Goal: Task Accomplishment & Management: Manage account settings

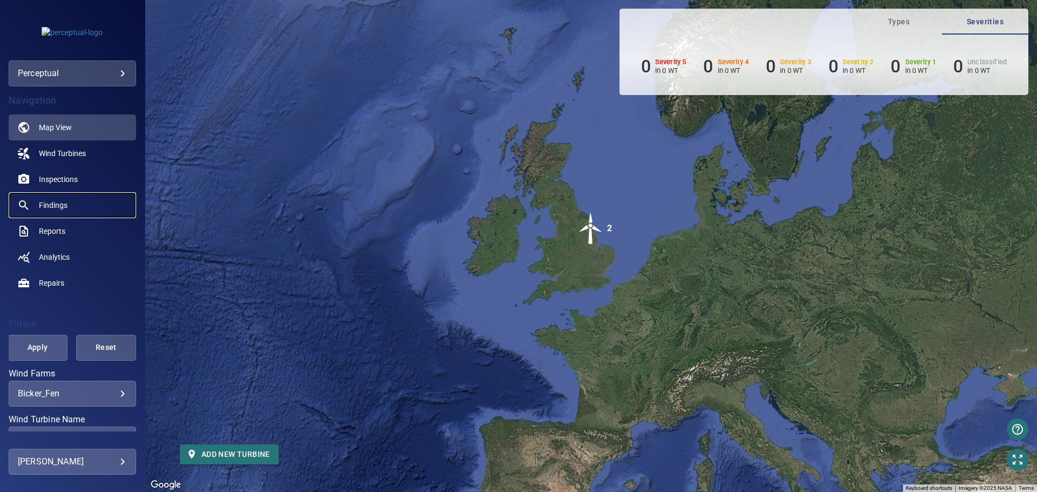
click at [58, 200] on span "Findings" at bounding box center [53, 205] width 29 height 11
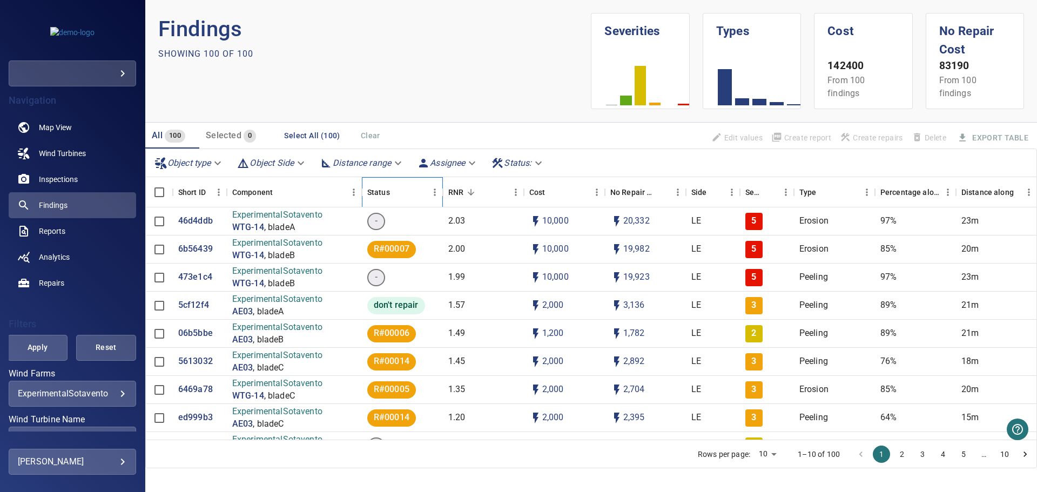
click at [384, 190] on div "Status" at bounding box center [378, 192] width 23 height 30
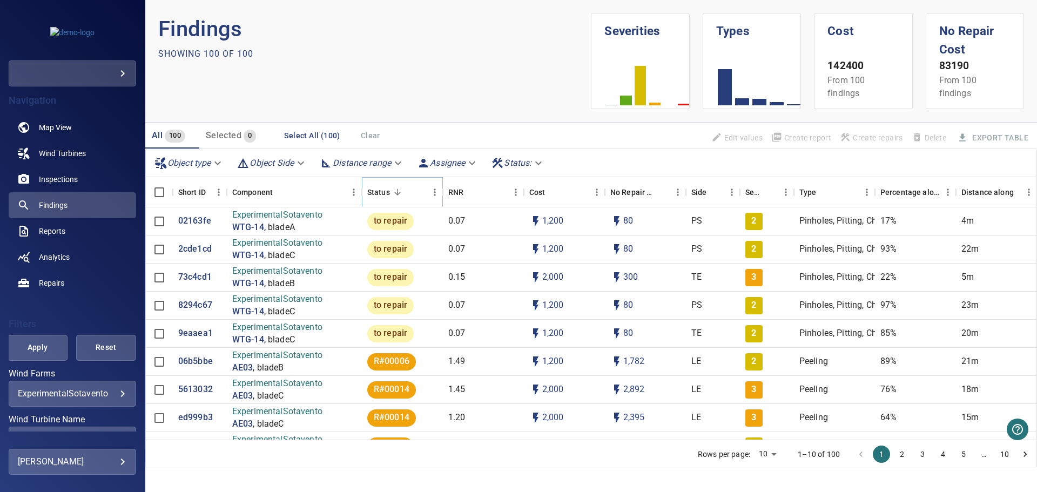
click at [398, 190] on icon "Sort" at bounding box center [398, 192] width 10 height 10
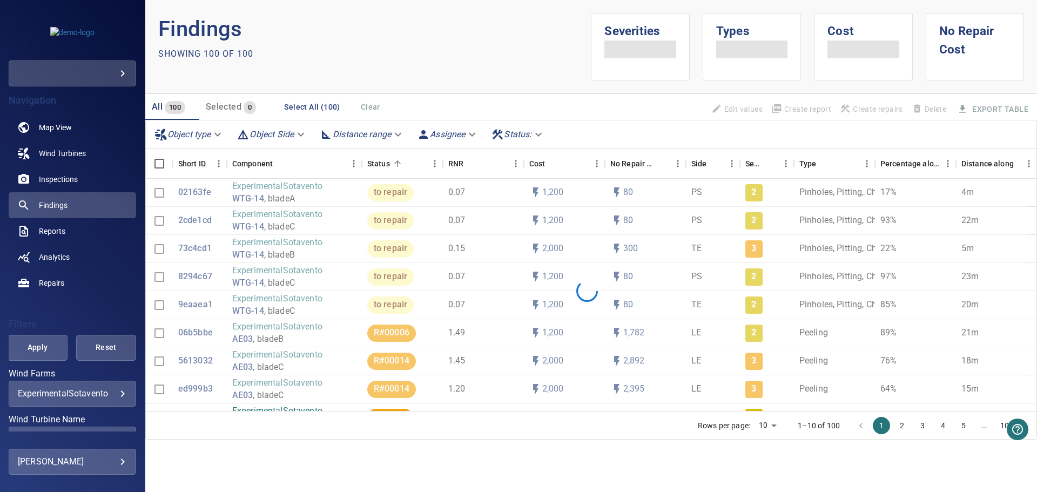
click at [535, 120] on div "All 100 Selected 0 Select All (100) Clear Edit values Create report Create repa…" at bounding box center [591, 107] width 892 height 26
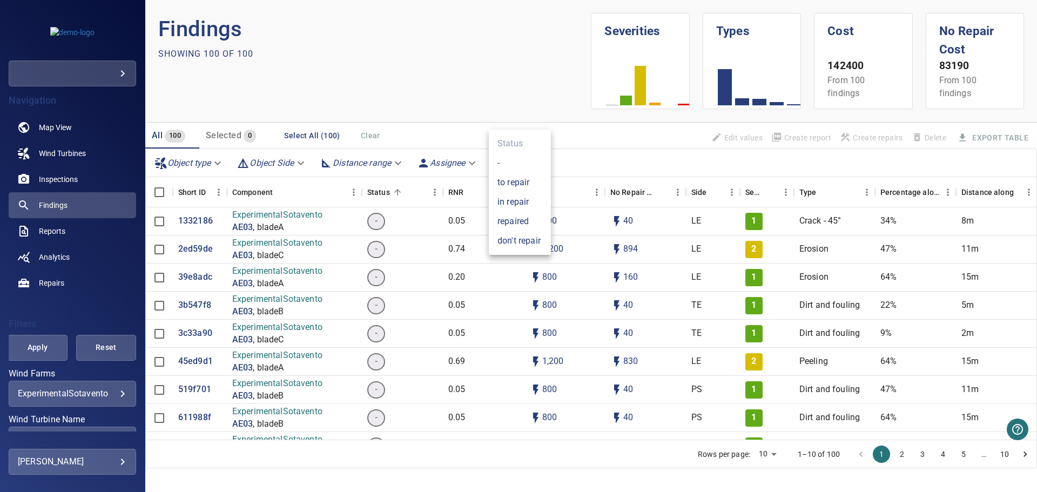
click at [511, 164] on body "**********" at bounding box center [518, 246] width 1037 height 492
click at [411, 79] on div at bounding box center [518, 246] width 1037 height 492
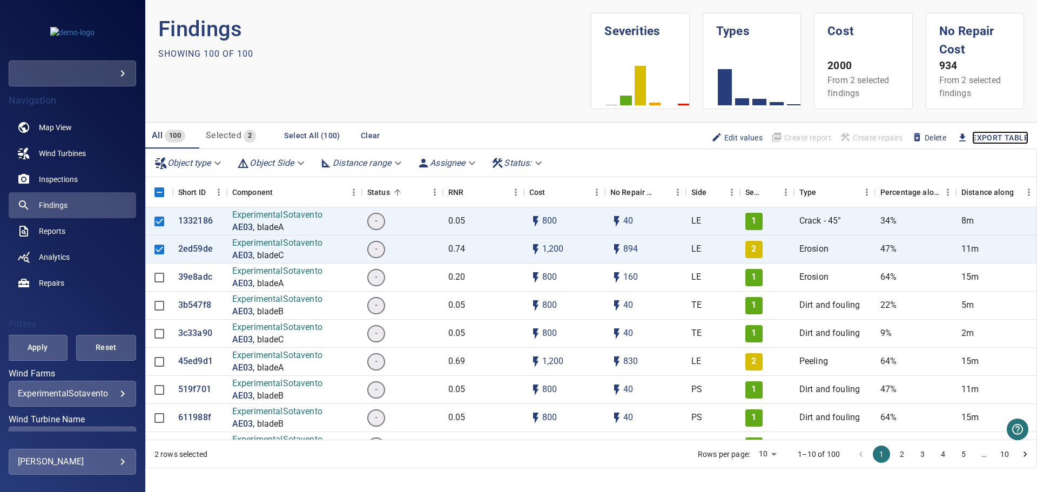
click at [991, 142] on link "Export Table" at bounding box center [1000, 138] width 56 height 14
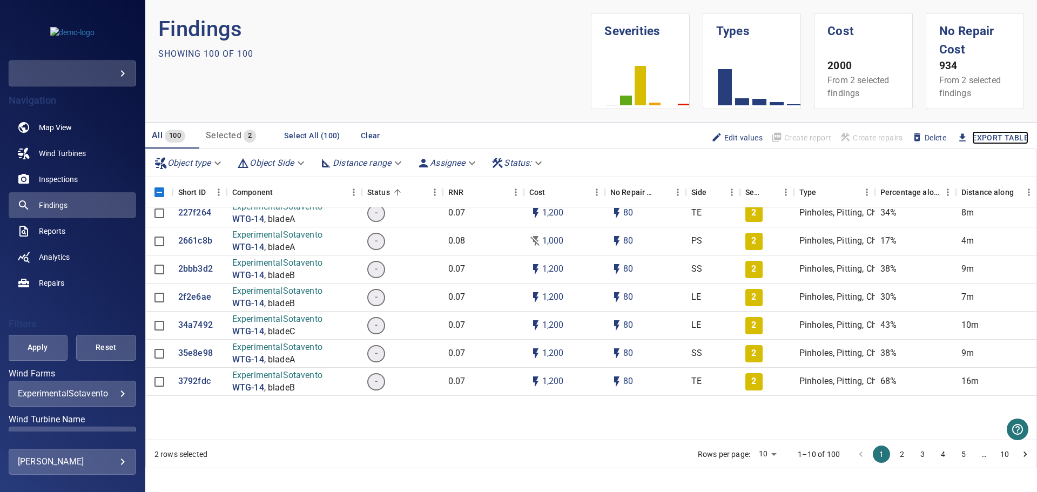
scroll to position [594, 0]
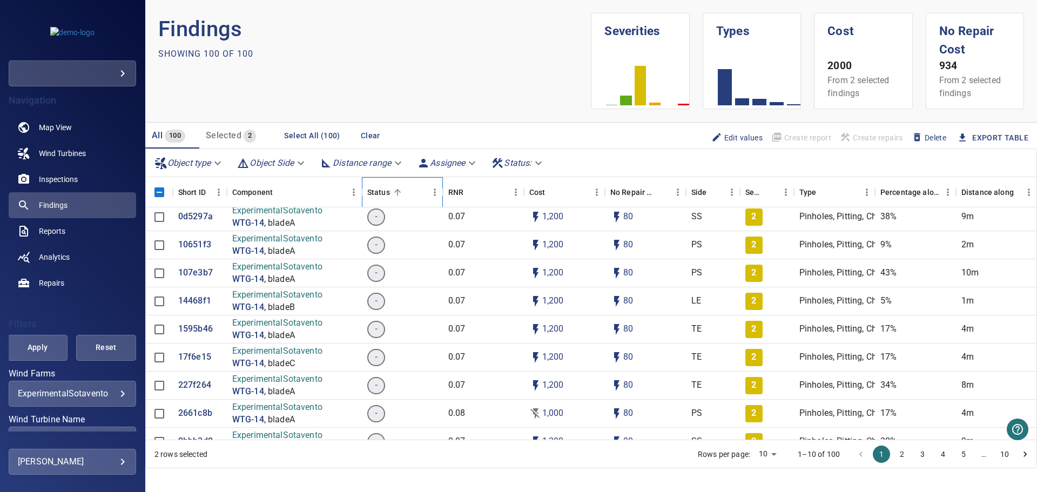
click at [386, 194] on div "Status" at bounding box center [378, 192] width 23 height 30
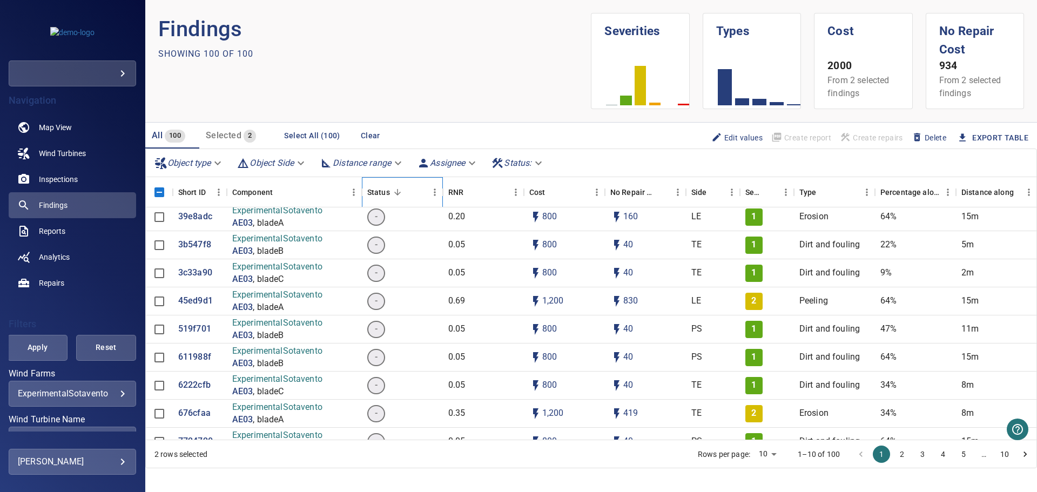
click at [405, 193] on div "Status" at bounding box center [396, 192] width 59 height 30
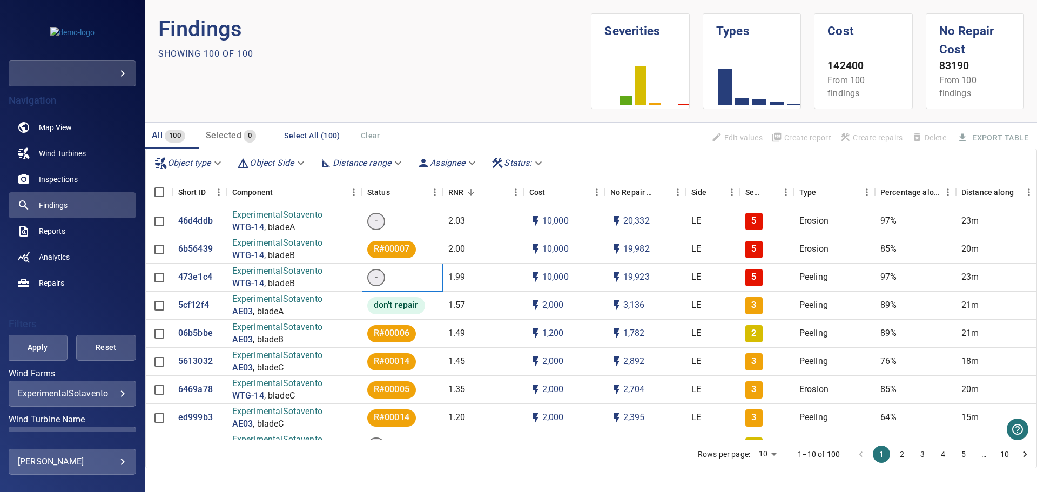
click at [379, 277] on span "-" at bounding box center [376, 277] width 16 height 12
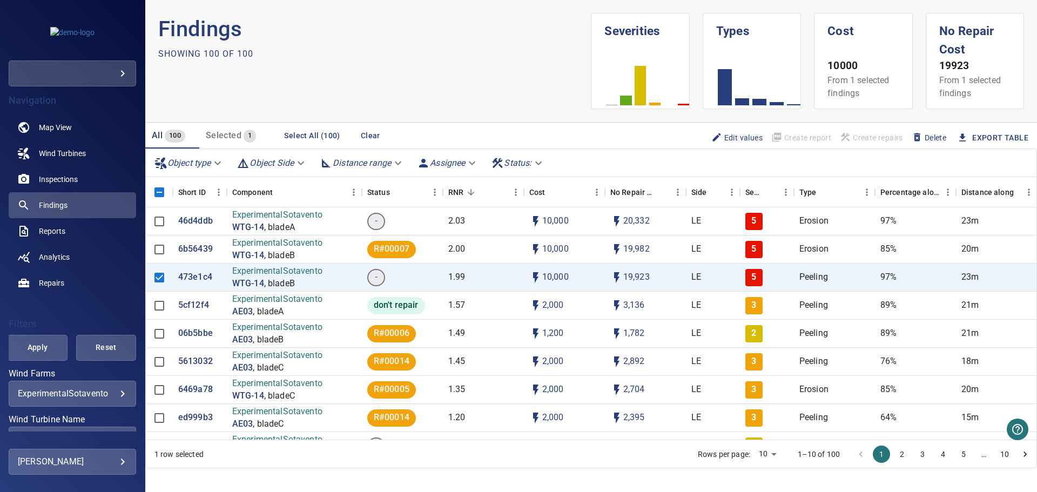
click at [734, 138] on span "Edit values" at bounding box center [736, 138] width 51 height 12
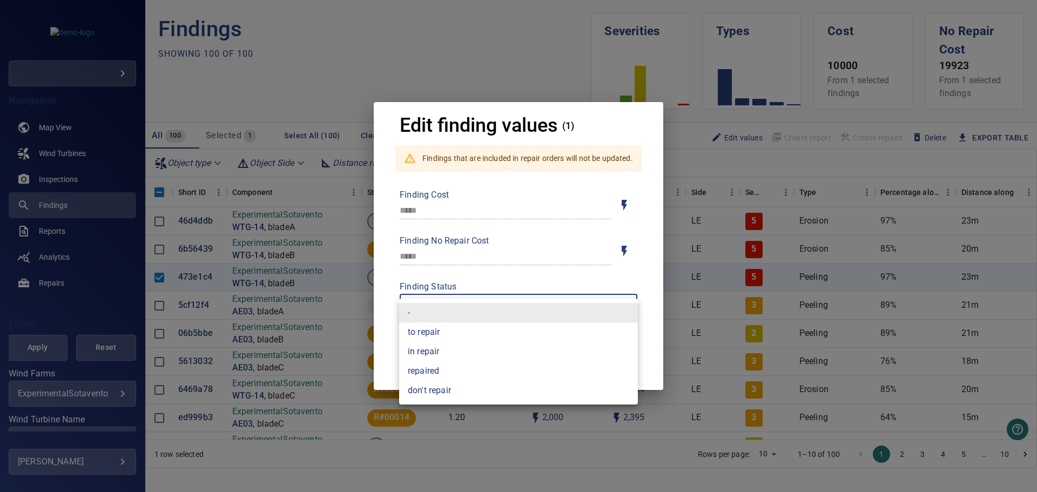
click at [433, 320] on body "**********" at bounding box center [518, 246] width 1037 height 492
click at [516, 336] on li "to repair" at bounding box center [518, 332] width 239 height 19
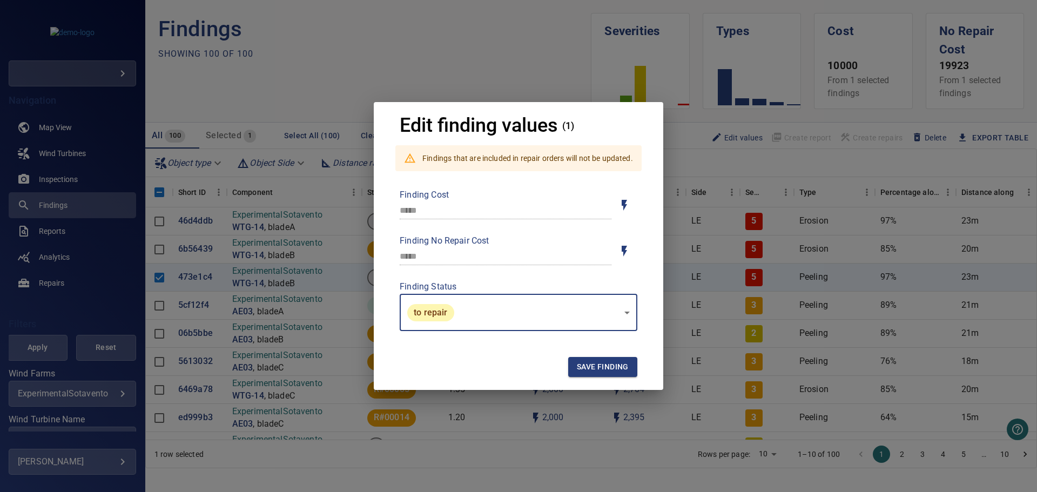
click at [471, 299] on body "**********" at bounding box center [518, 246] width 1037 height 492
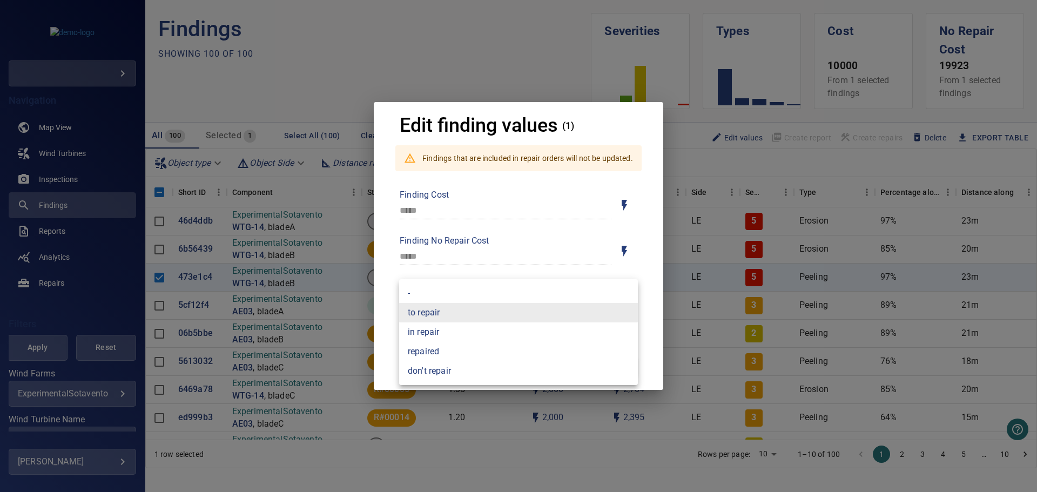
click at [484, 341] on li "in repair" at bounding box center [518, 332] width 239 height 19
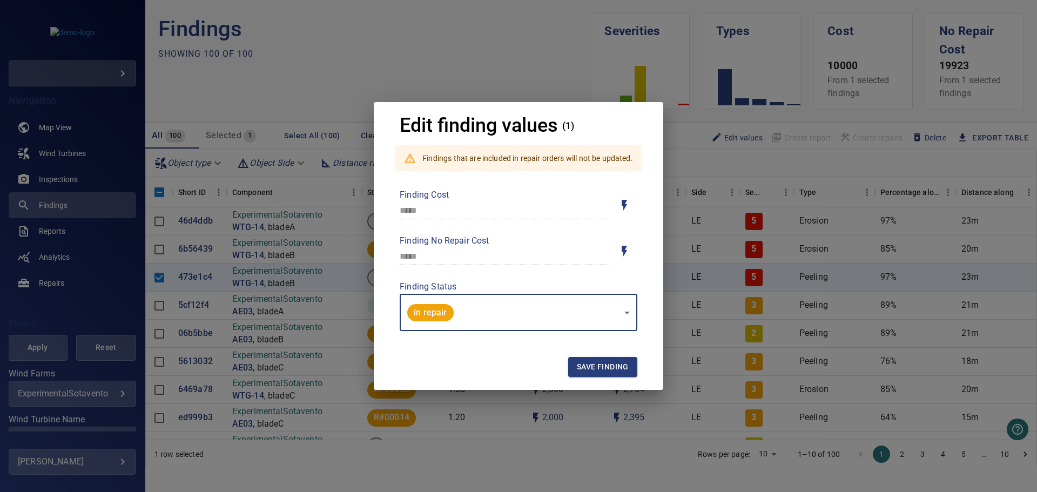
click at [431, 305] on body "**********" at bounding box center [518, 246] width 1037 height 492
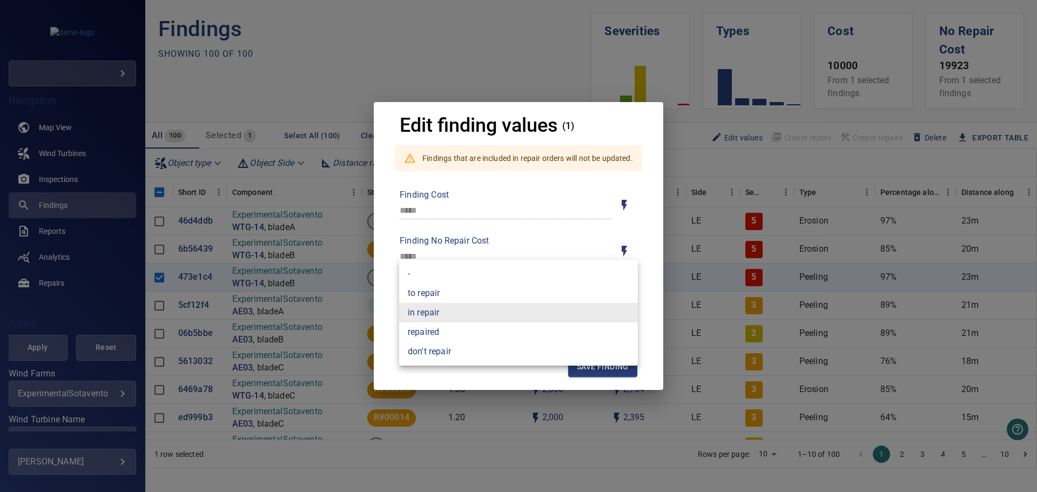
click at [468, 335] on li "repaired" at bounding box center [518, 332] width 239 height 19
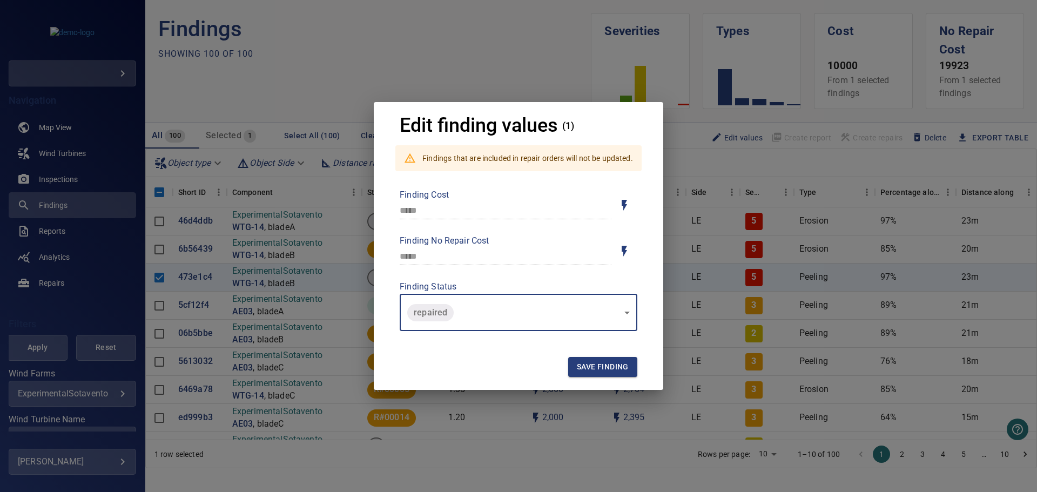
click at [462, 299] on body "**********" at bounding box center [518, 246] width 1037 height 492
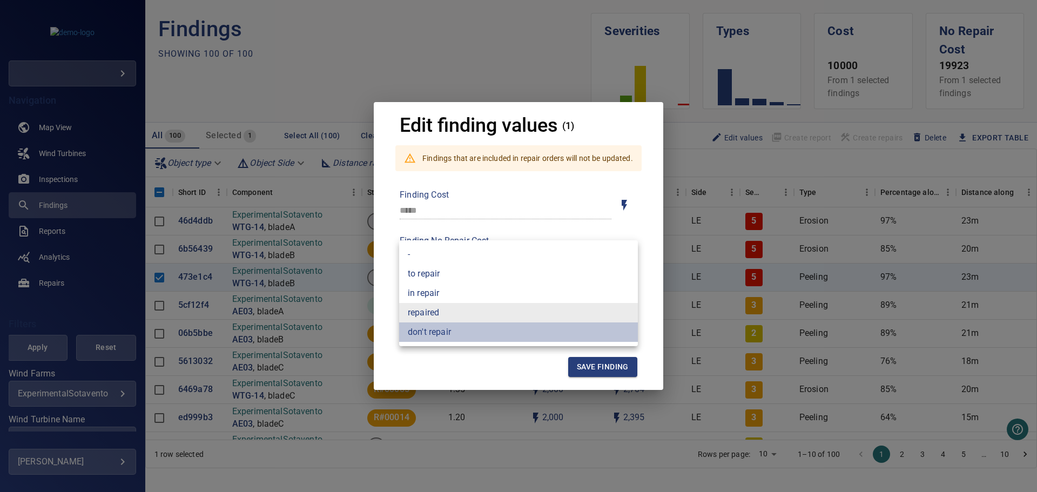
click at [465, 333] on li "don't repair" at bounding box center [518, 332] width 239 height 19
type input "**********"
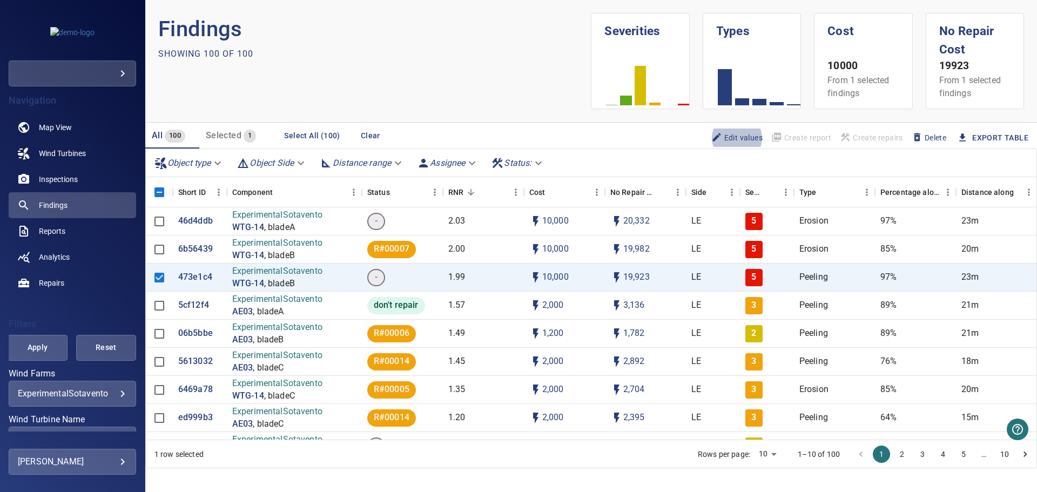
scroll to position [157, 0]
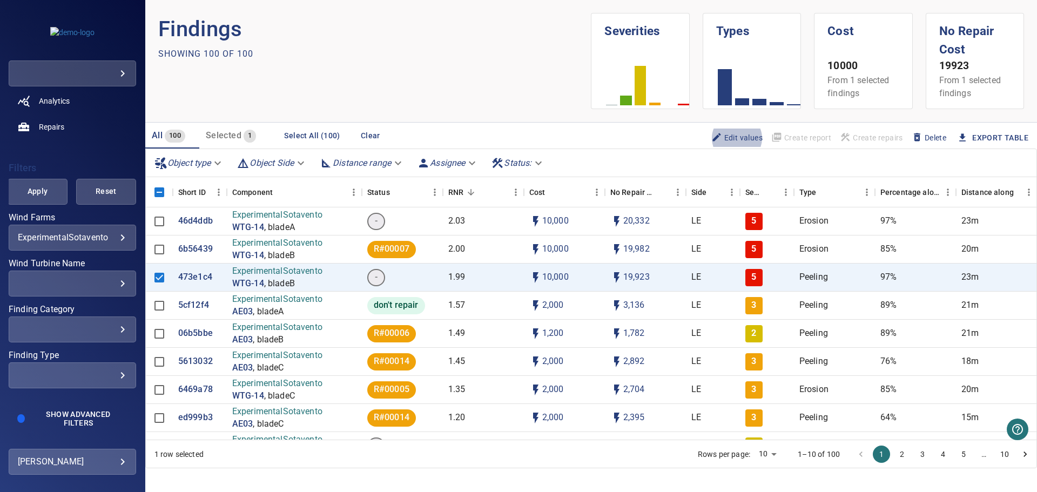
click at [77, 335] on div "​ ​" at bounding box center [72, 330] width 127 height 26
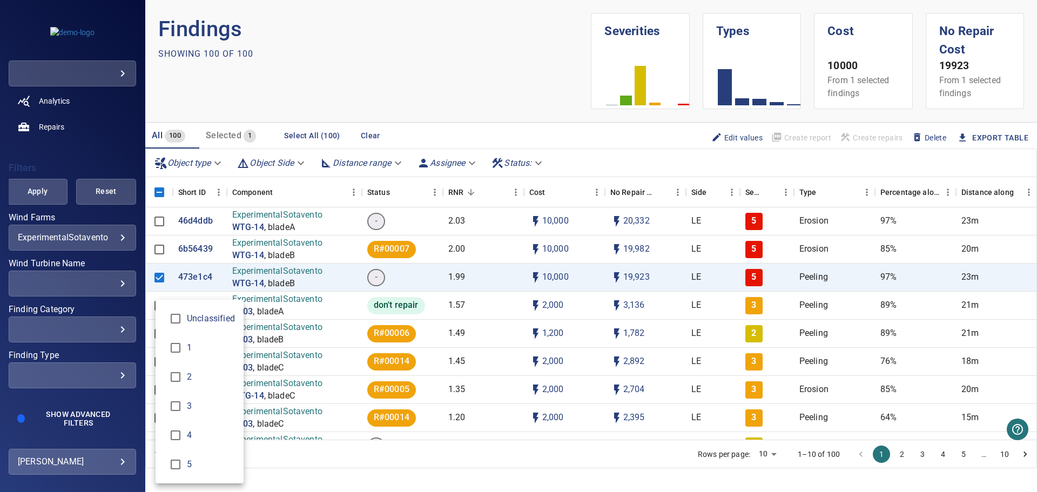
click at [80, 280] on div "Finding Category" at bounding box center [518, 246] width 1037 height 492
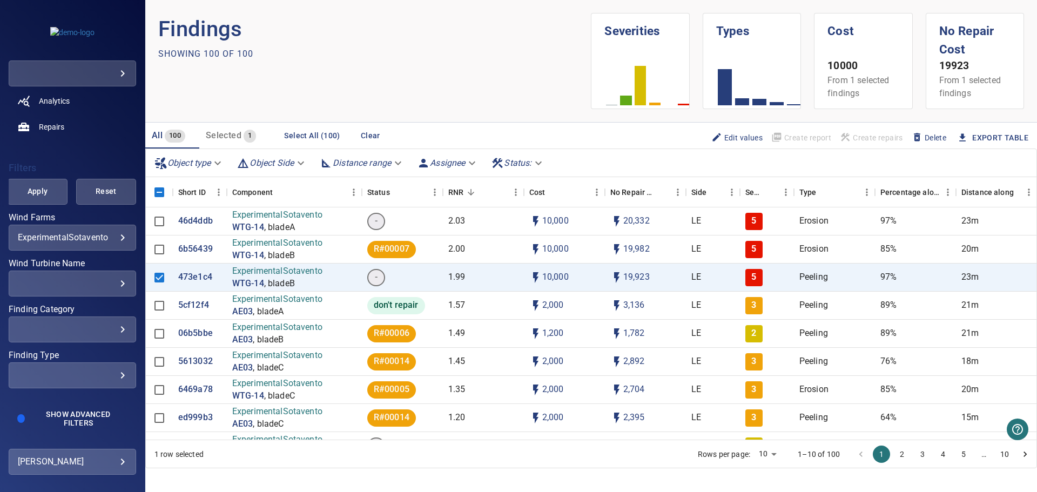
click at [41, 368] on div "​ ​" at bounding box center [72, 375] width 127 height 26
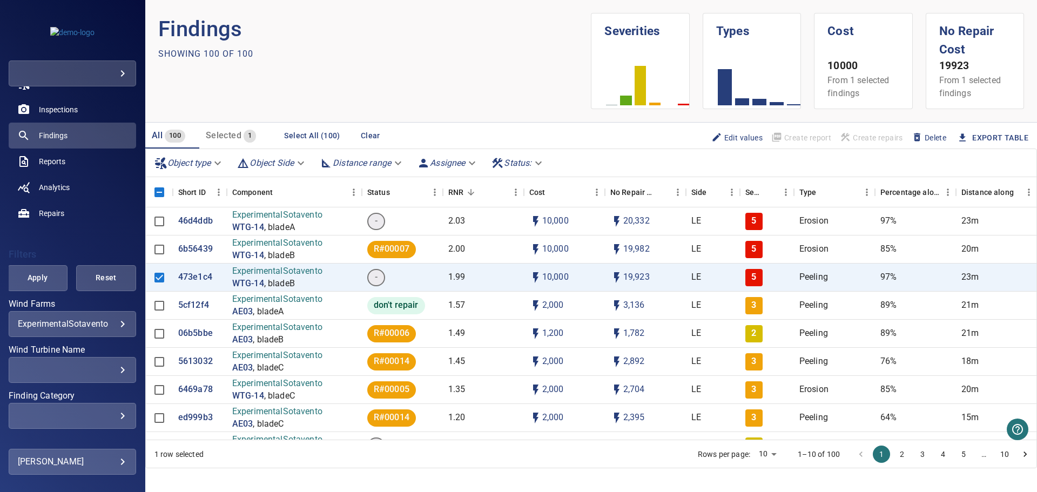
scroll to position [0, 0]
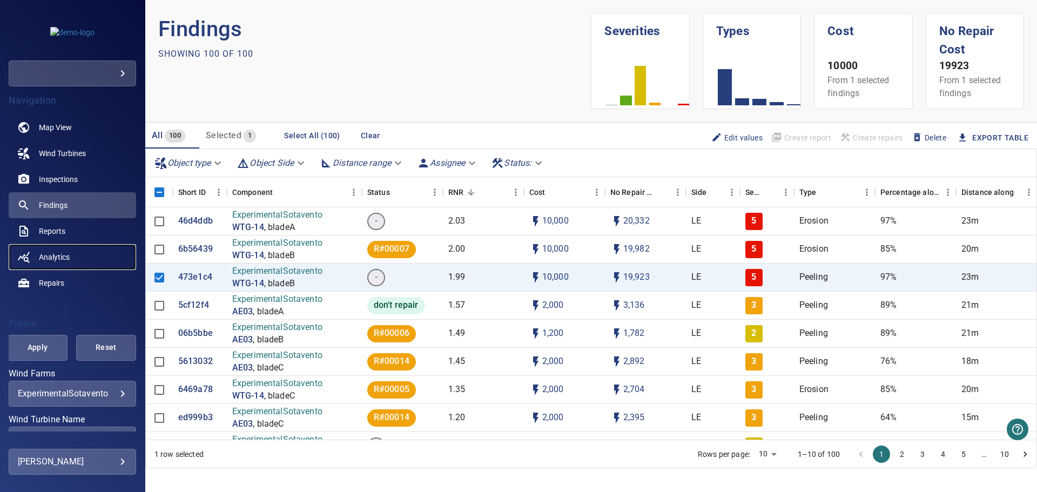
click at [62, 256] on span "Analytics" at bounding box center [54, 257] width 31 height 11
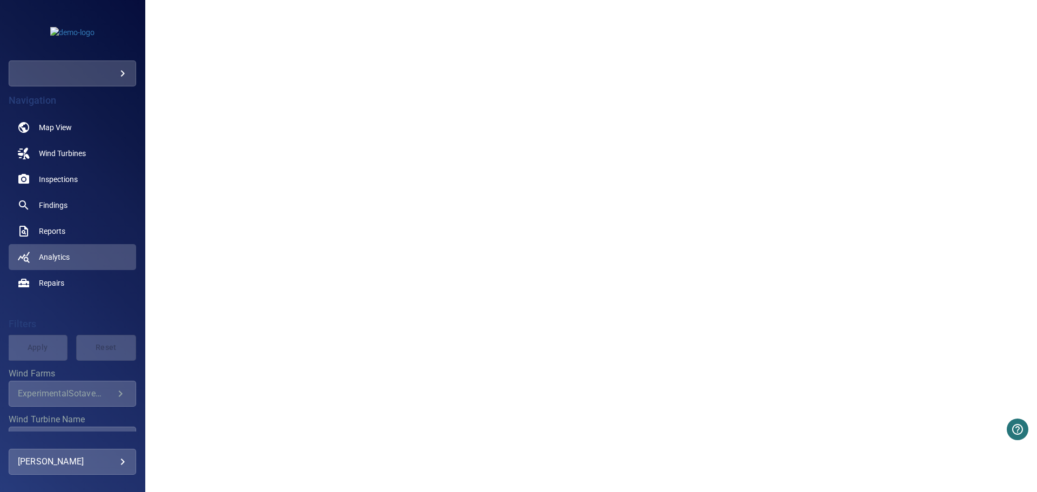
scroll to position [739, 0]
click at [69, 201] on link "Findings" at bounding box center [72, 205] width 127 height 26
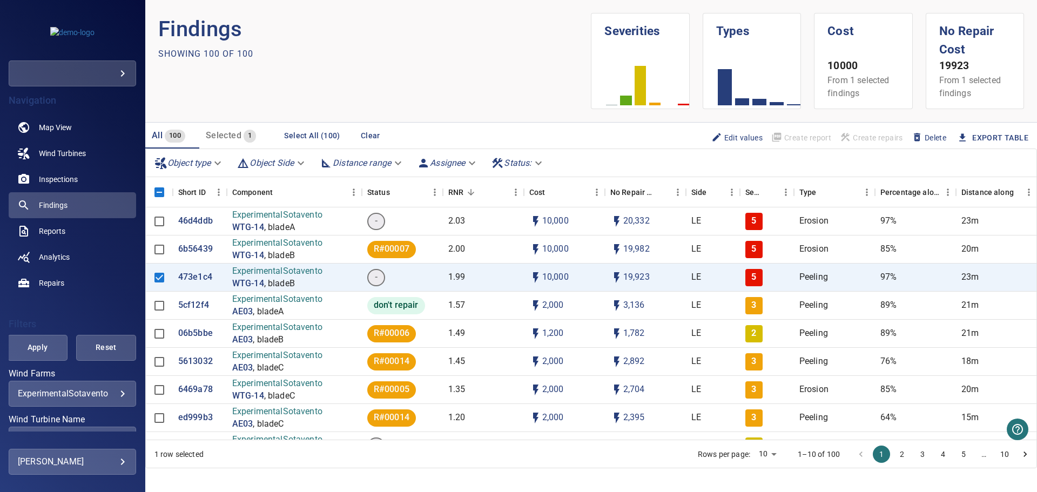
click at [159, 163] on body "**********" at bounding box center [518, 246] width 1037 height 492
click at [283, 90] on div at bounding box center [518, 246] width 1037 height 492
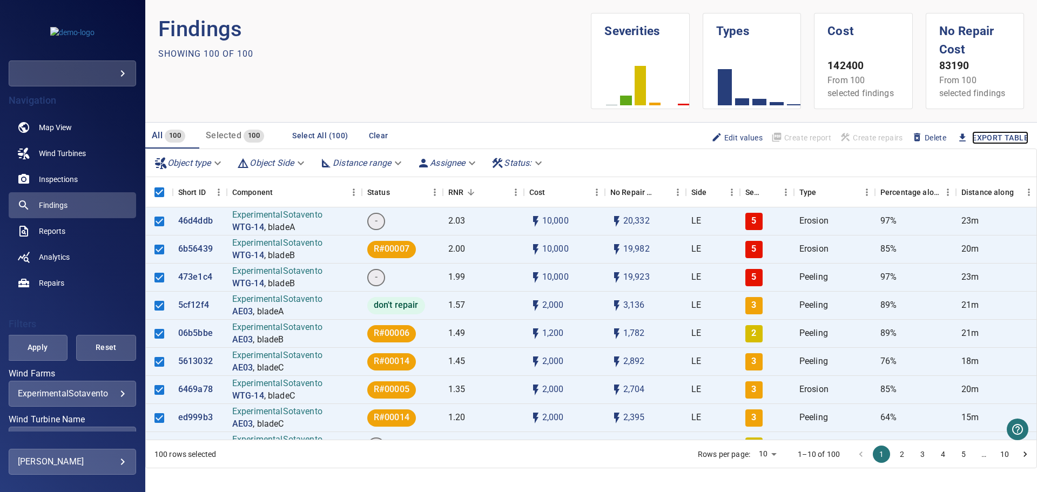
click at [976, 141] on link "Export Table" at bounding box center [1000, 138] width 56 height 14
click at [217, 196] on icon "Menu" at bounding box center [218, 192] width 11 height 11
click at [154, 213] on span "Manage columns" at bounding box center [169, 214] width 97 height 13
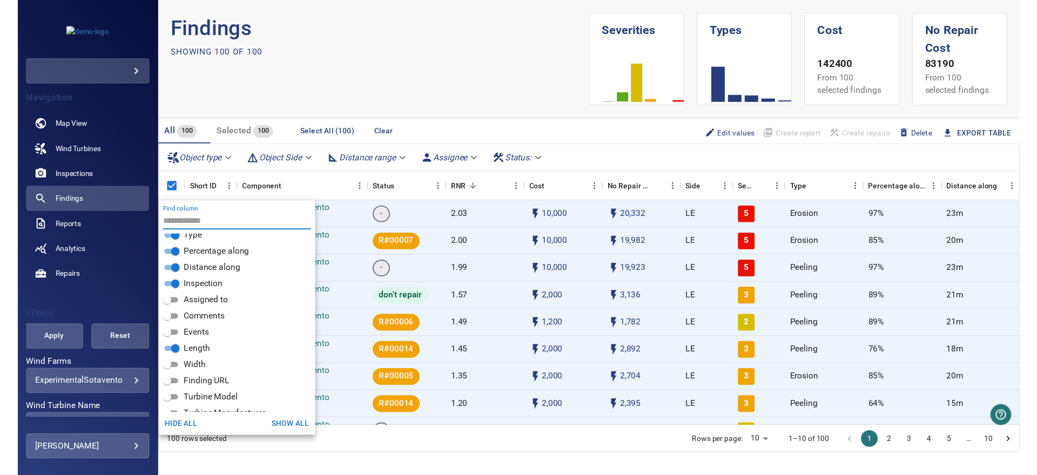
scroll to position [259, 0]
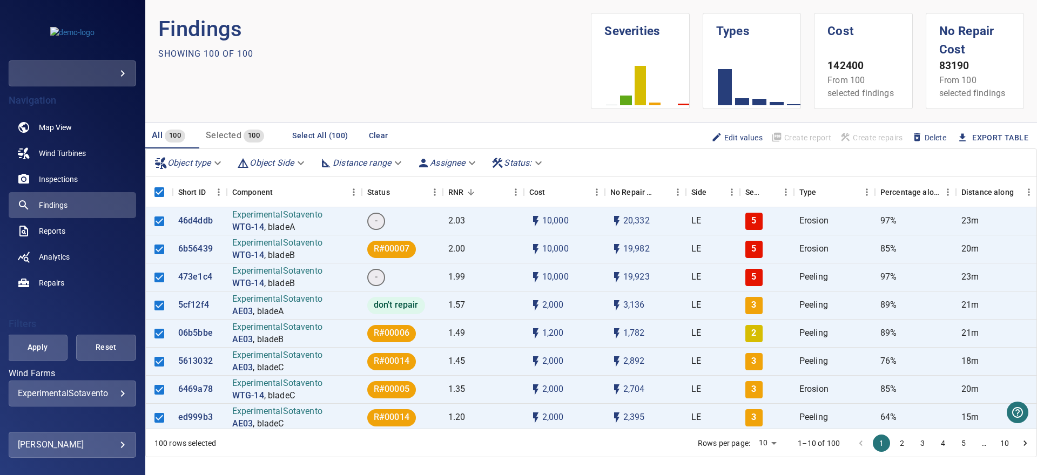
drag, startPoint x: 594, startPoint y: 241, endPoint x: 548, endPoint y: 218, distance: 51.2
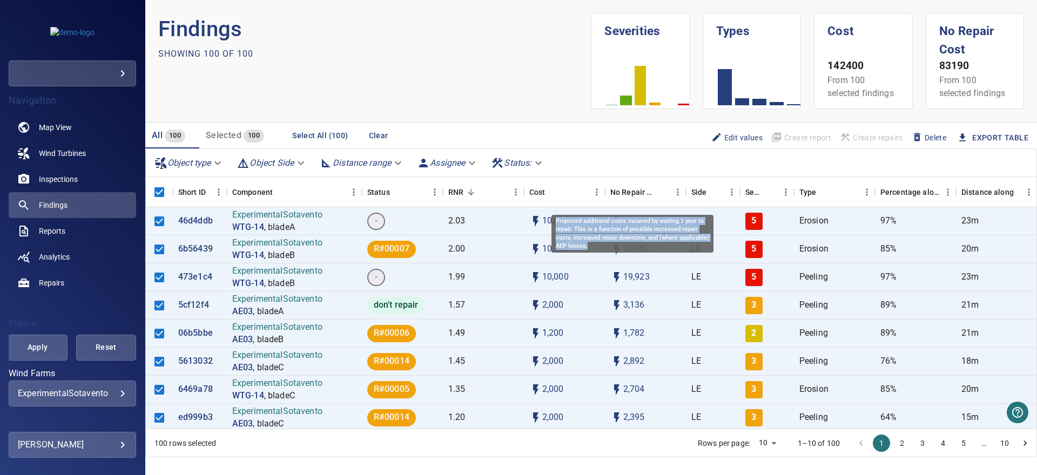
drag, startPoint x: 590, startPoint y: 244, endPoint x: 553, endPoint y: 221, distance: 43.9
click at [553, 221] on div "Projected additional costs incurred by waiting 1 year to repair. This is a func…" at bounding box center [633, 234] width 162 height 38
copy div "Projected additional costs incurred by waiting 1 year to repair. This is a func…"
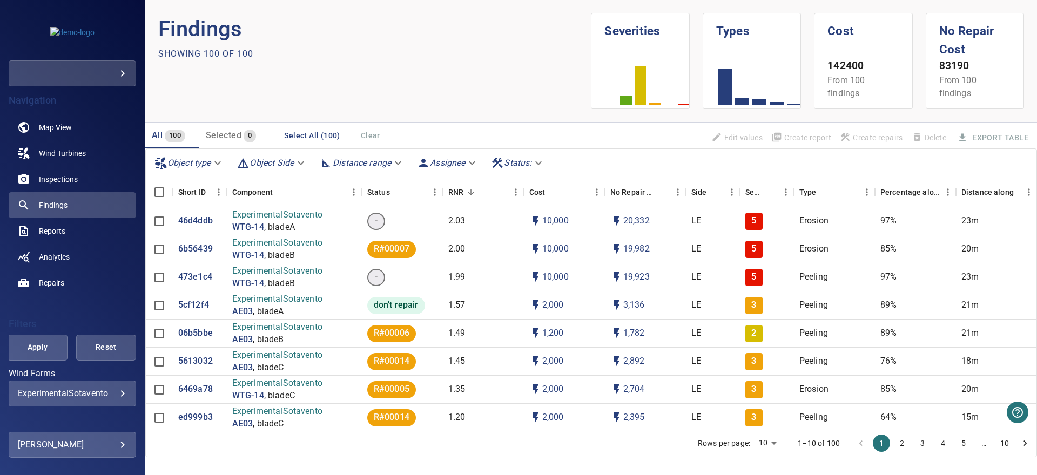
click at [229, 138] on span "Selected" at bounding box center [224, 135] width 36 height 10
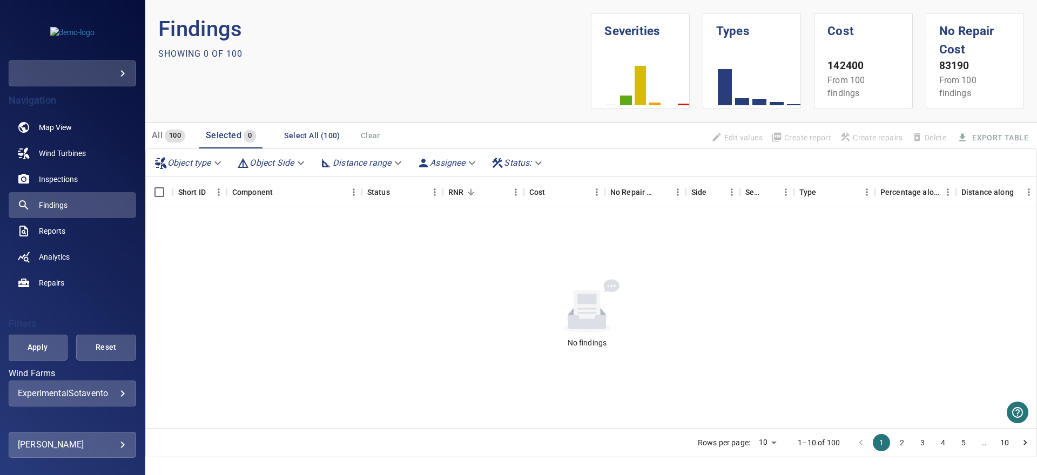
click at [163, 139] on div "All 100" at bounding box center [168, 135] width 33 height 15
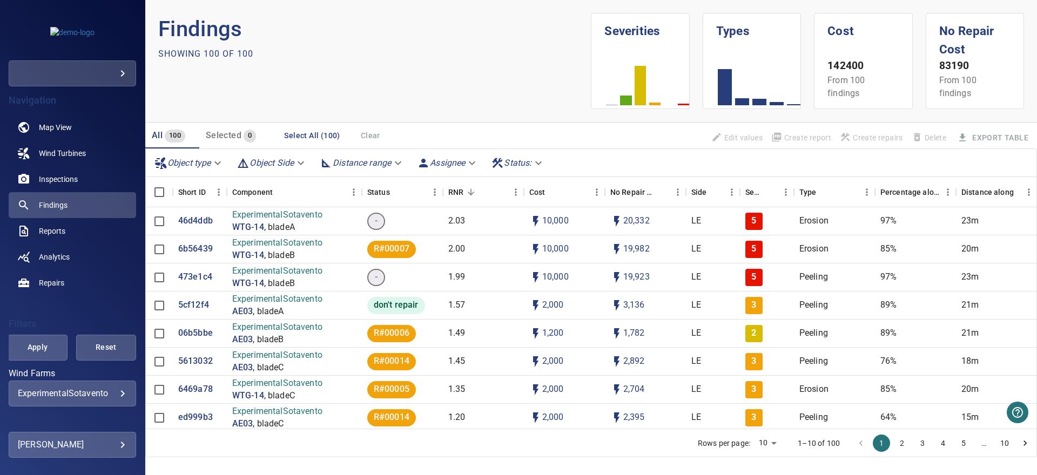
click at [227, 136] on span "Selected" at bounding box center [224, 135] width 36 height 10
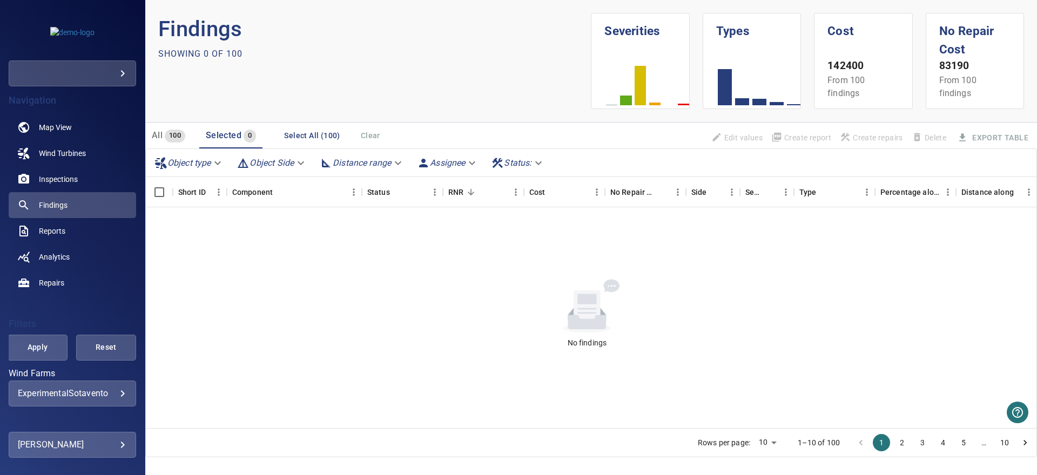
click at [303, 138] on button "Select All (100)" at bounding box center [312, 136] width 64 height 20
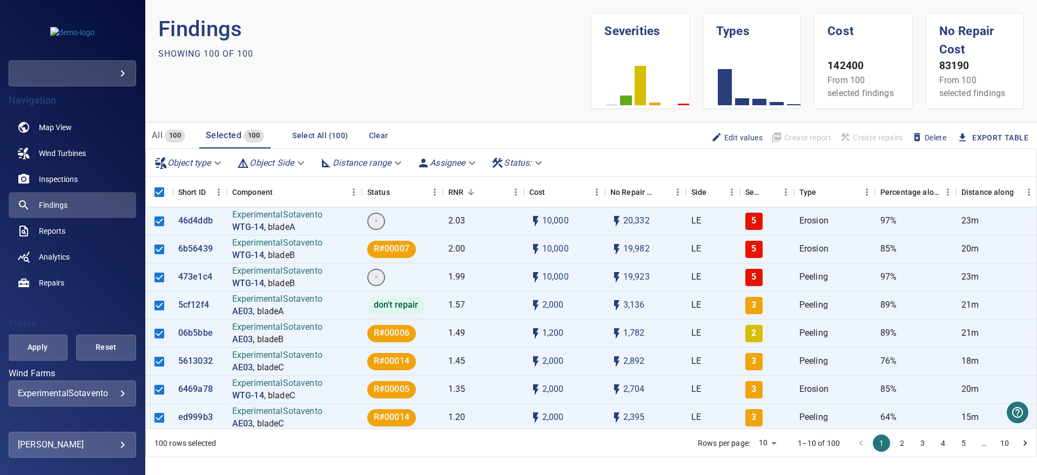
click at [375, 138] on button "Clear" at bounding box center [378, 136] width 35 height 20
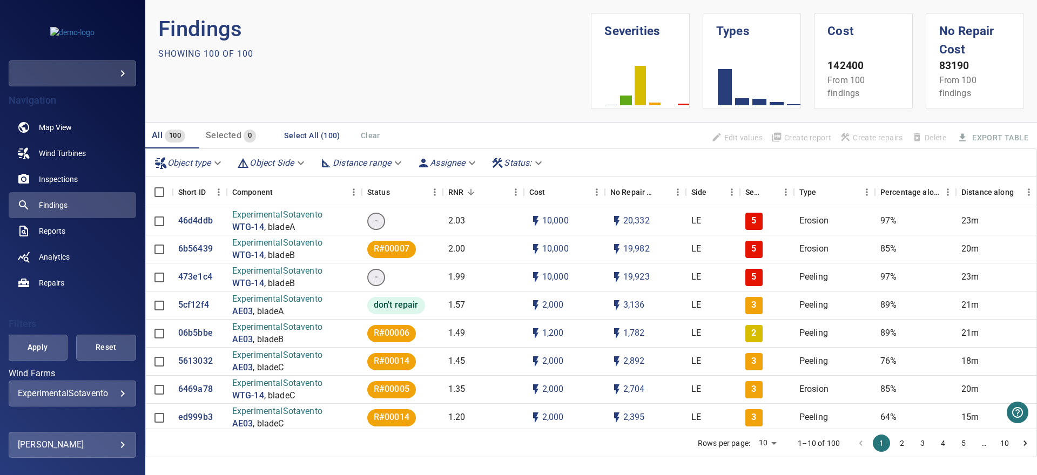
click at [220, 140] on span "Selected" at bounding box center [224, 135] width 36 height 10
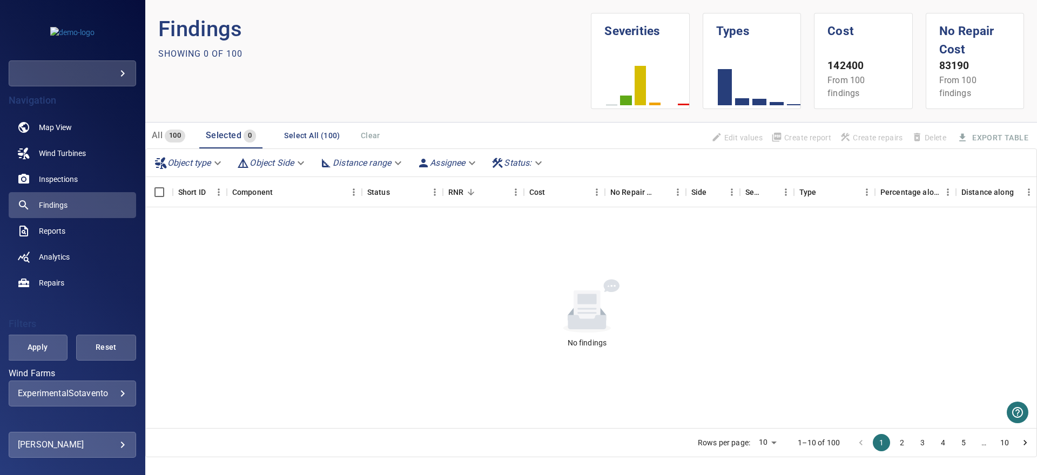
click at [158, 135] on span "All" at bounding box center [157, 135] width 11 height 10
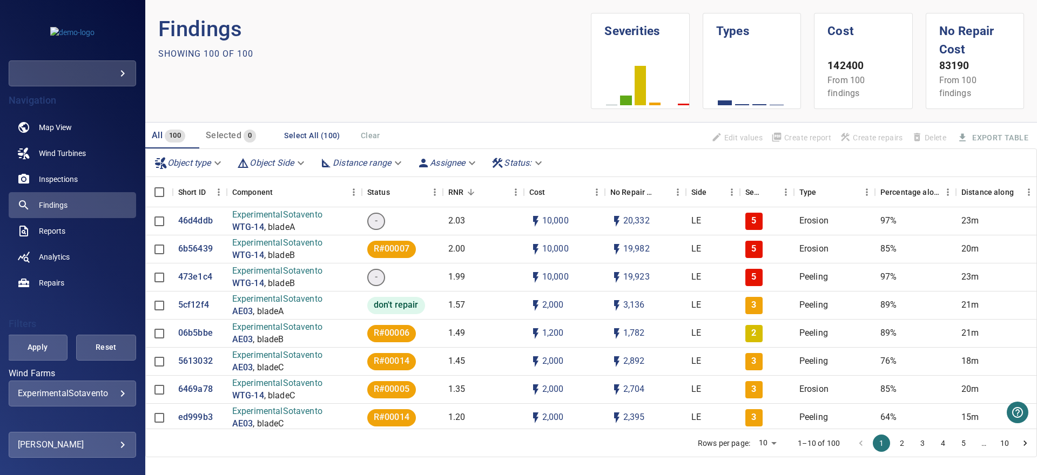
click at [223, 135] on span "Selected" at bounding box center [224, 135] width 36 height 10
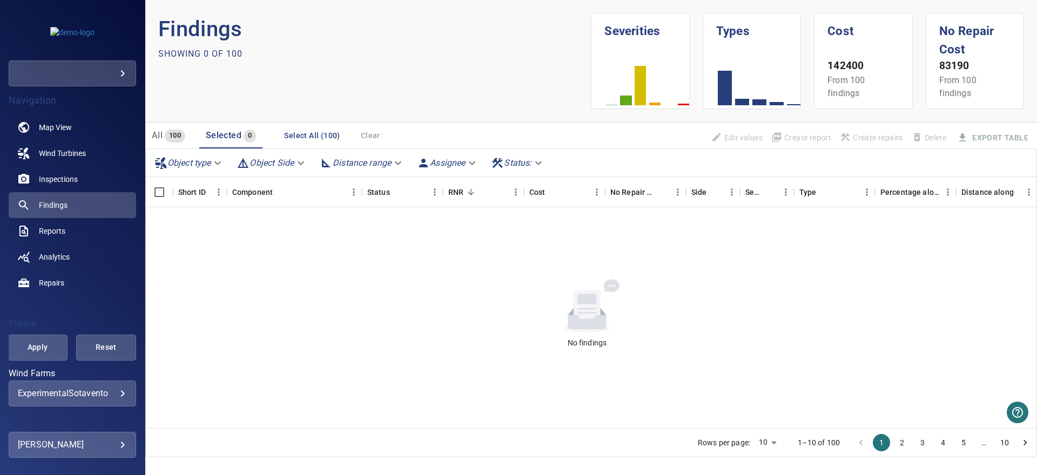
click at [162, 133] on span "All" at bounding box center [157, 135] width 11 height 10
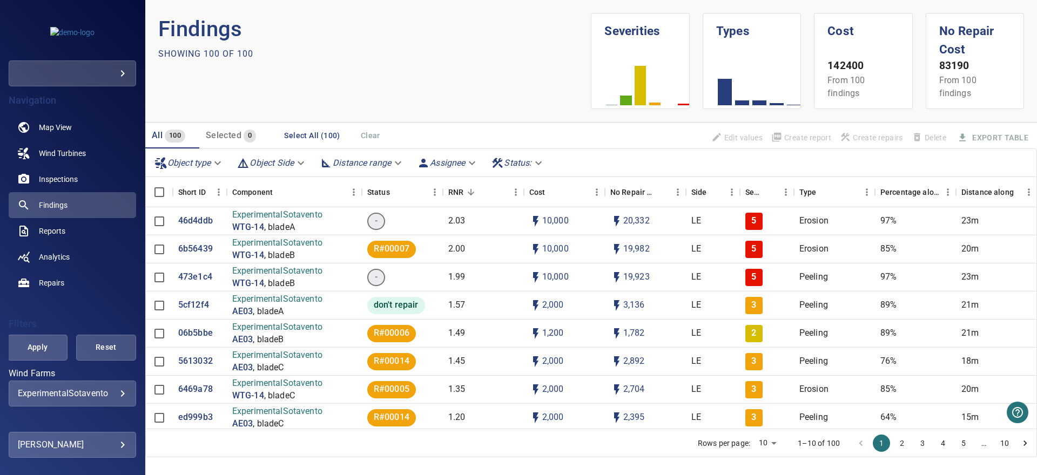
click at [221, 135] on span "Selected" at bounding box center [224, 135] width 36 height 10
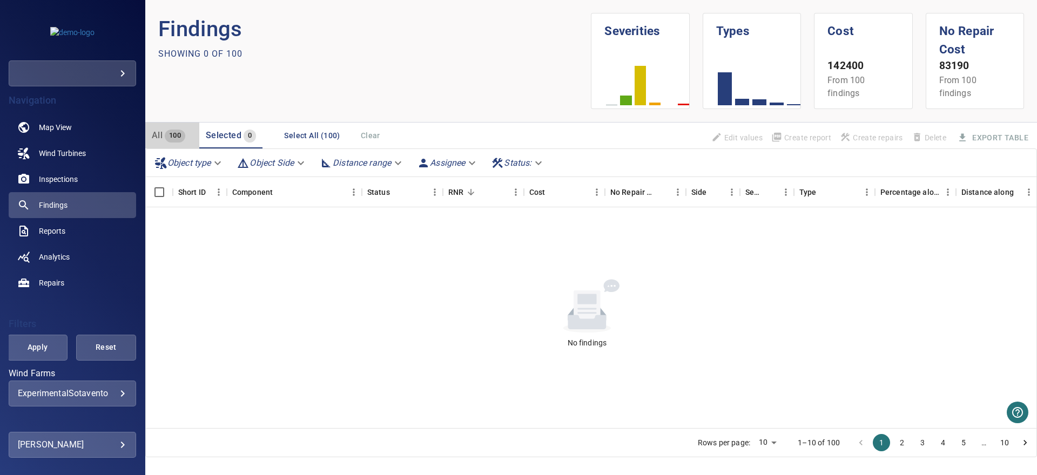
click at [161, 135] on span "All" at bounding box center [157, 135] width 11 height 10
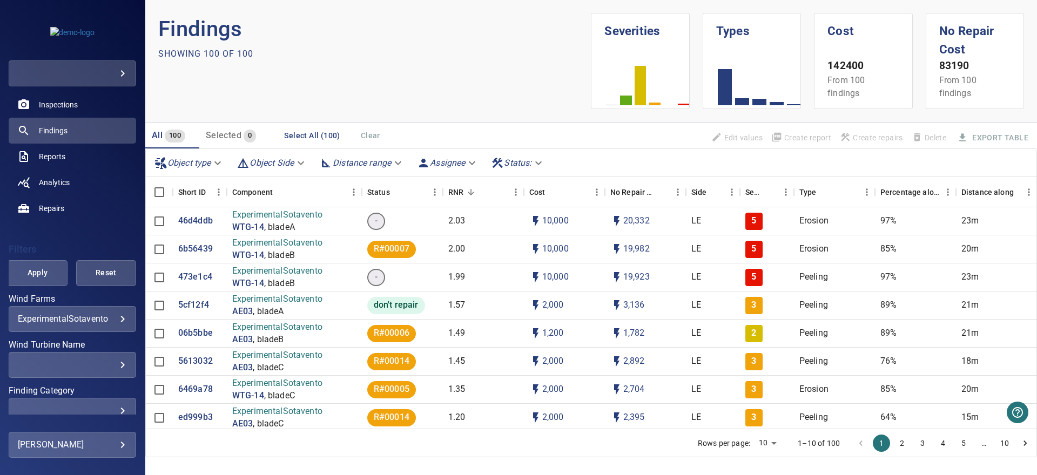
scroll to position [0, 0]
